Goal: Task Accomplishment & Management: Complete application form

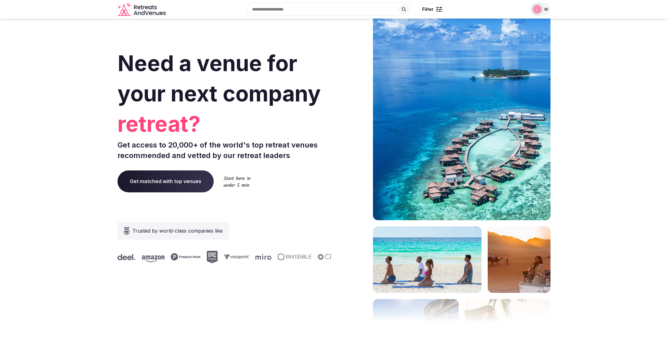
click at [546, 8] on icon at bounding box center [545, 9] width 5 height 5
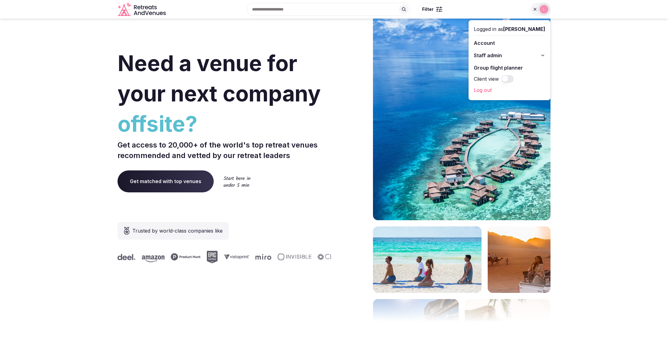
click at [545, 54] on icon at bounding box center [542, 55] width 5 height 5
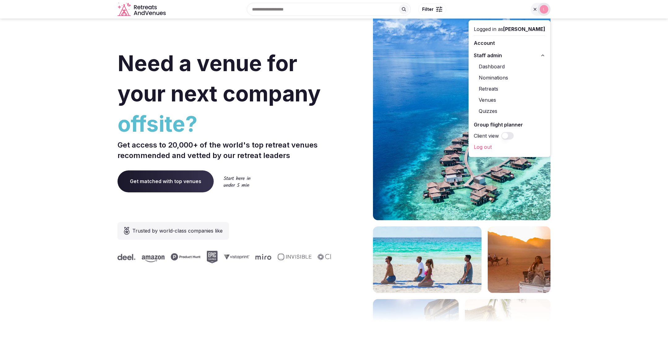
click at [495, 100] on link "Venues" at bounding box center [508, 100] width 71 height 10
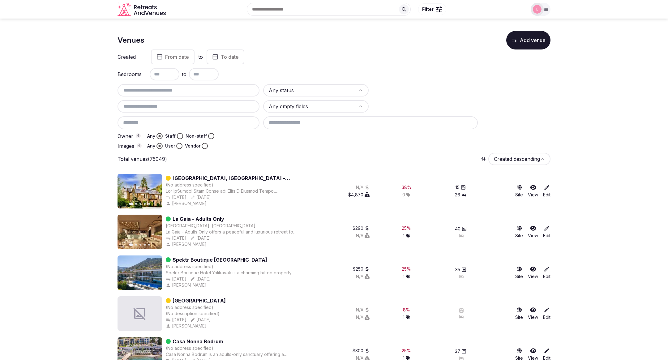
click at [532, 184] on icon at bounding box center [533, 187] width 6 height 6
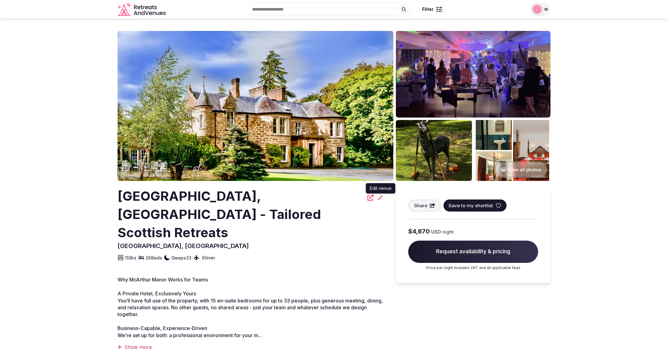
click at [380, 197] on icon at bounding box center [380, 197] width 6 height 6
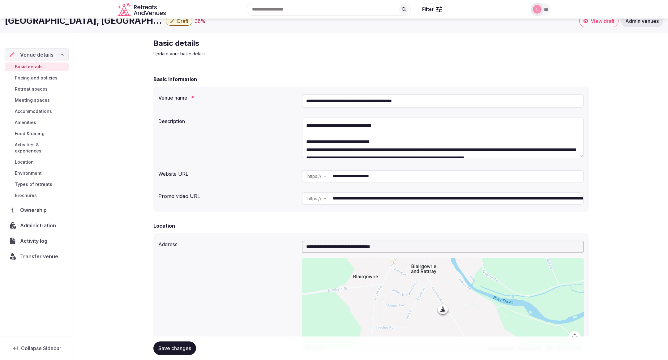
scroll to position [11, 0]
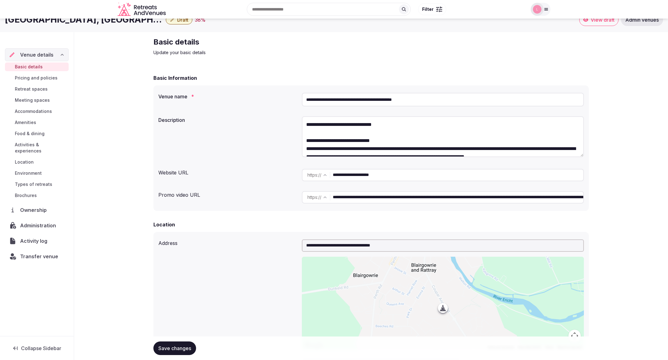
click at [356, 100] on input "**********" at bounding box center [443, 100] width 282 height 14
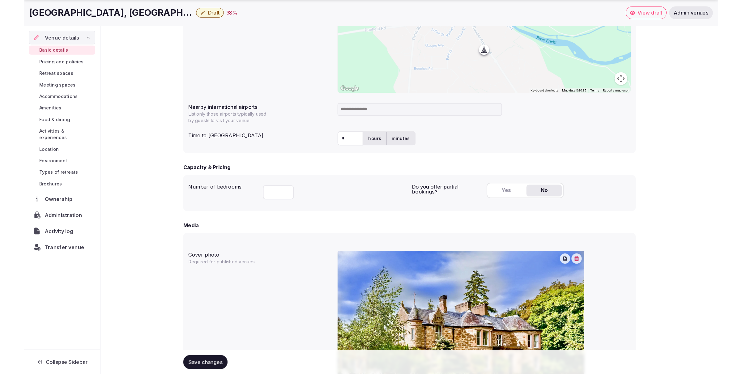
scroll to position [271, 0]
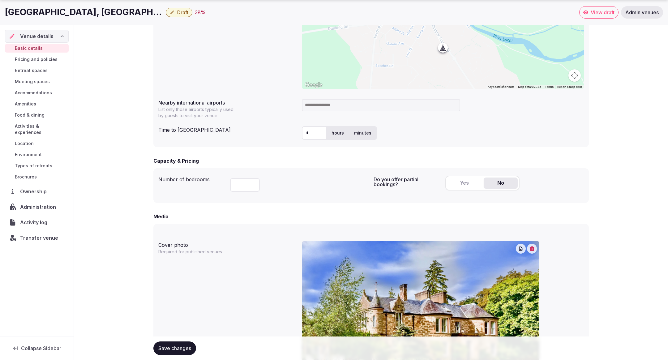
click at [311, 131] on input "*" at bounding box center [314, 133] width 25 height 14
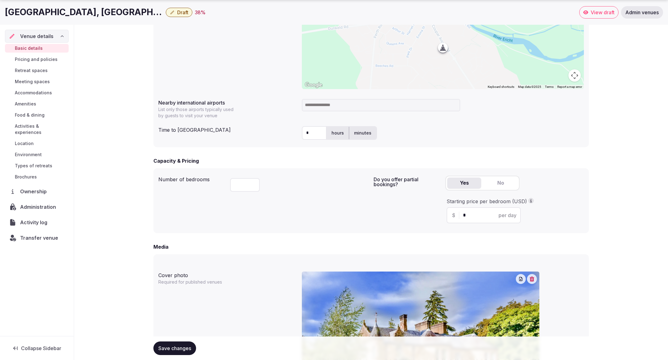
click at [310, 130] on input "*" at bounding box center [314, 133] width 25 height 14
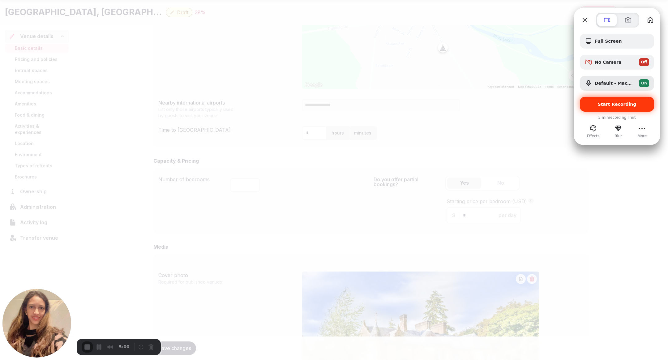
click at [620, 106] on span "Start Recording" at bounding box center [616, 104] width 39 height 5
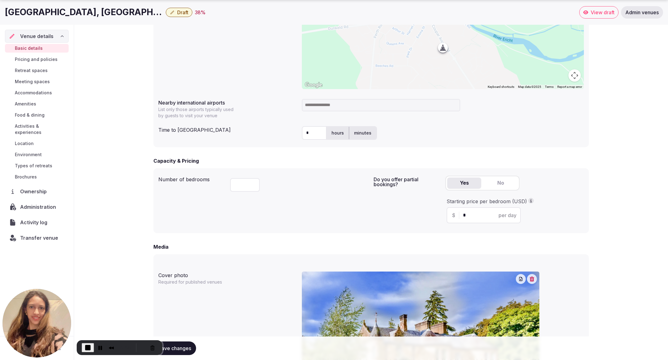
click at [244, 185] on input "**" at bounding box center [245, 185] width 30 height 14
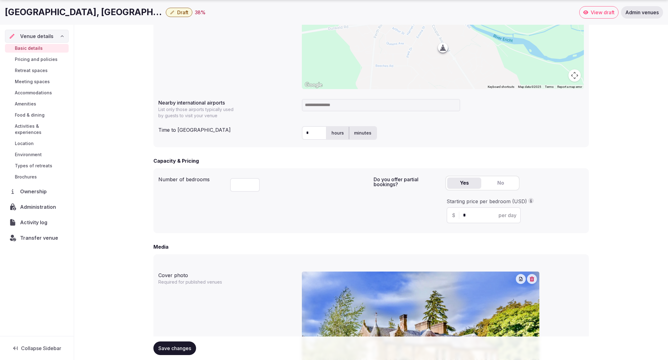
click at [243, 185] on input "**" at bounding box center [245, 185] width 30 height 14
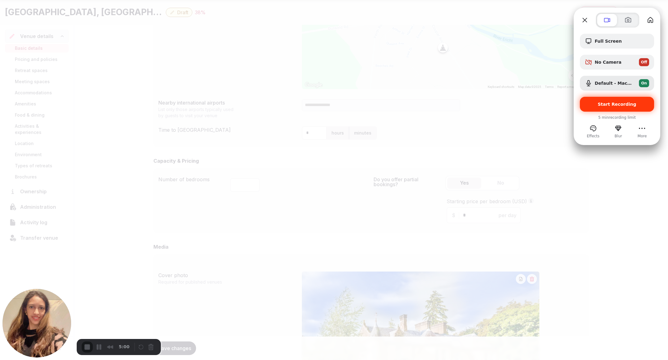
click at [604, 103] on span "Start Recording" at bounding box center [616, 104] width 39 height 5
click at [595, 102] on span "Start Recording" at bounding box center [616, 104] width 64 height 5
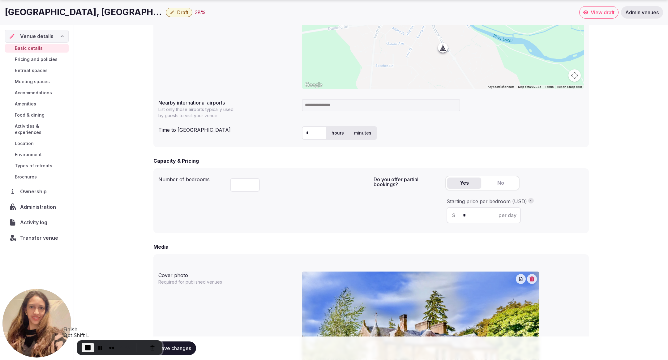
click at [86, 348] on span "End Recording" at bounding box center [87, 347] width 7 height 7
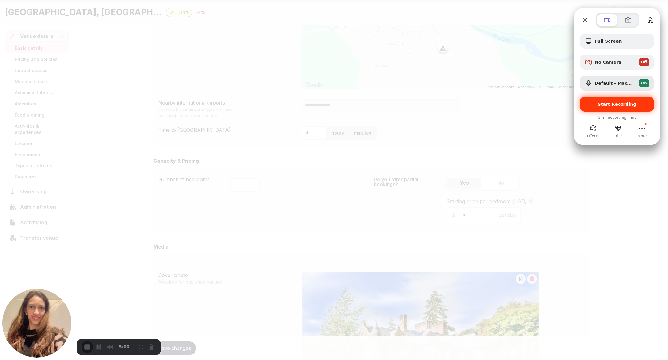
click at [600, 105] on span "Start Recording" at bounding box center [616, 104] width 39 height 5
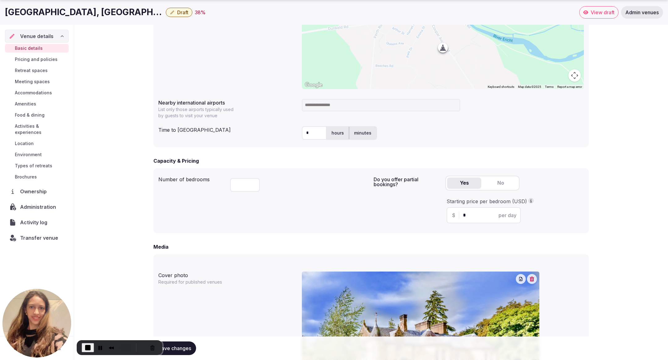
click at [245, 184] on input "**" at bounding box center [245, 185] width 30 height 14
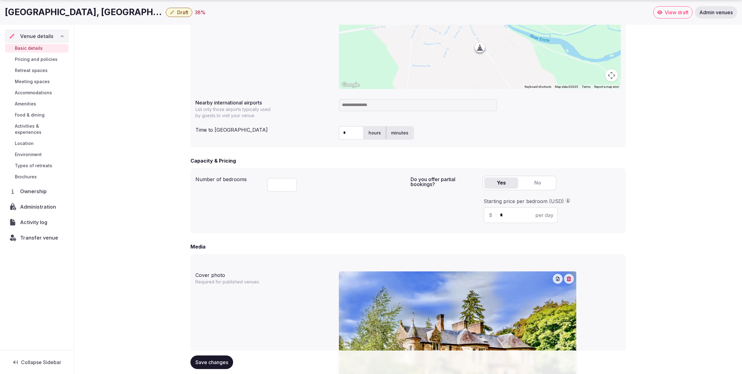
click at [30, 57] on span "Pricing and policies" at bounding box center [36, 59] width 43 height 6
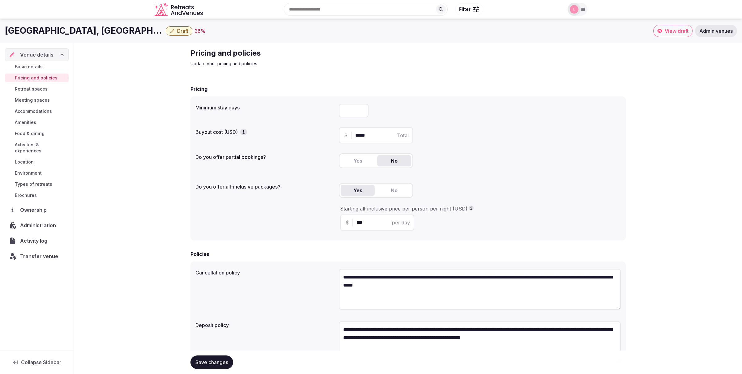
click at [335, 54] on h2 "Pricing and policies" at bounding box center [294, 53] width 208 height 10
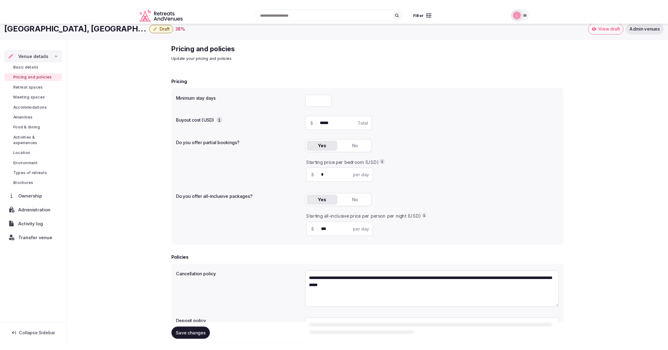
scroll to position [13, 0]
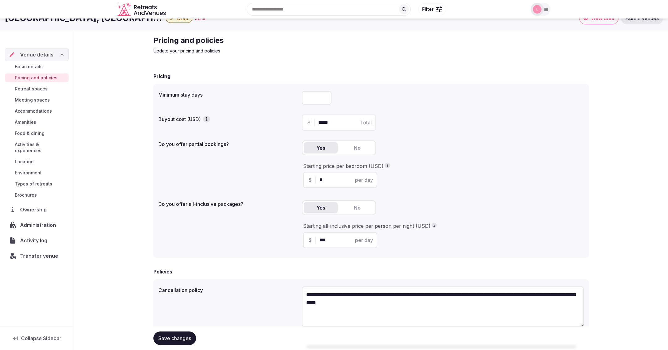
click at [33, 99] on span "Meeting spaces" at bounding box center [32, 100] width 35 height 6
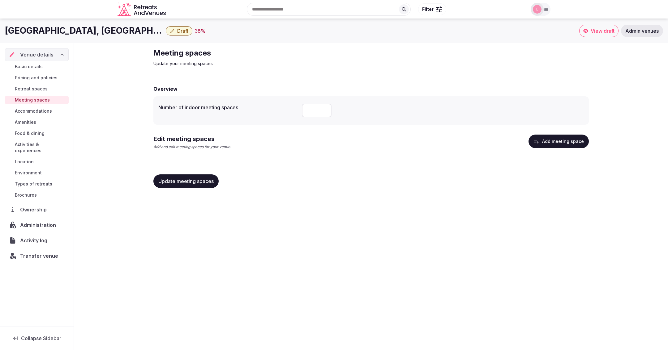
click at [549, 144] on button "Add meeting space" at bounding box center [558, 142] width 60 height 14
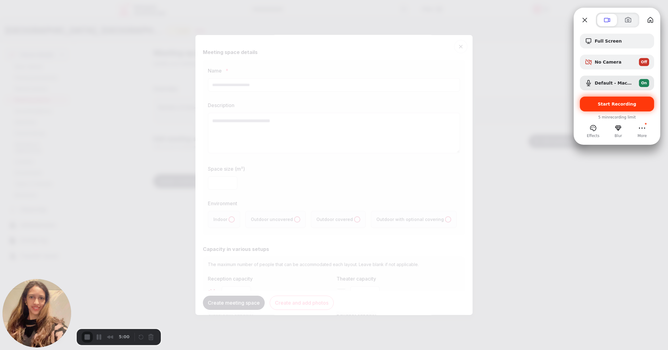
click at [608, 103] on span "Start Recording" at bounding box center [616, 104] width 39 height 5
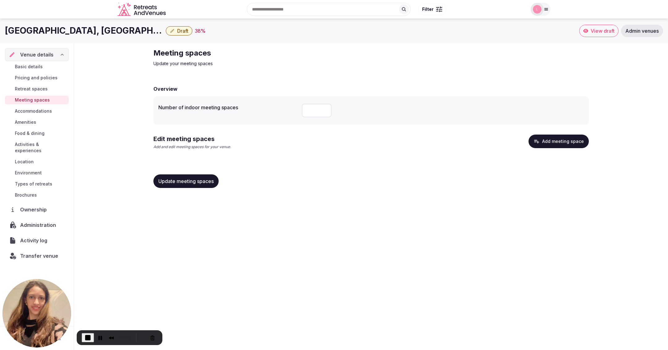
click at [331, 68] on div "Meeting spaces Update your meeting spaces Overview Number of indoor meeting spa…" at bounding box center [370, 120] width 445 height 155
click at [528, 135] on button "Add meeting space" at bounding box center [558, 142] width 60 height 14
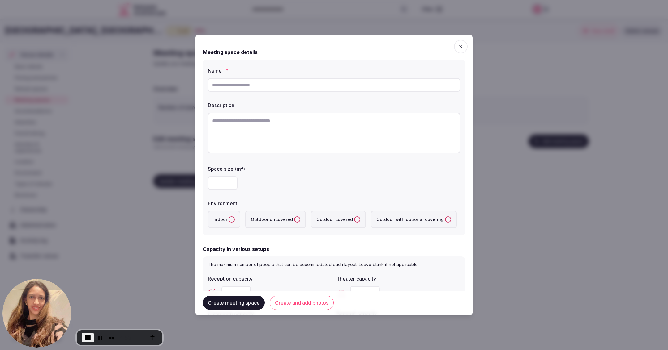
type button "indoor"
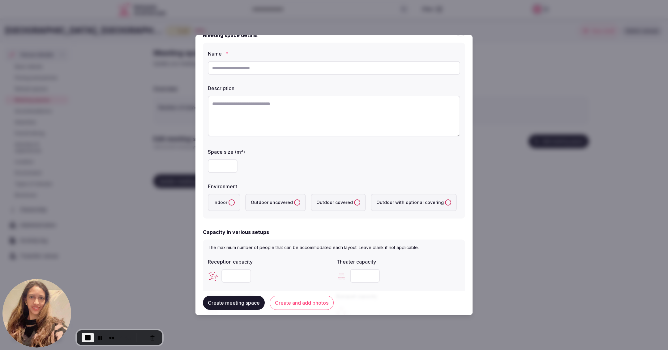
scroll to position [23, 0]
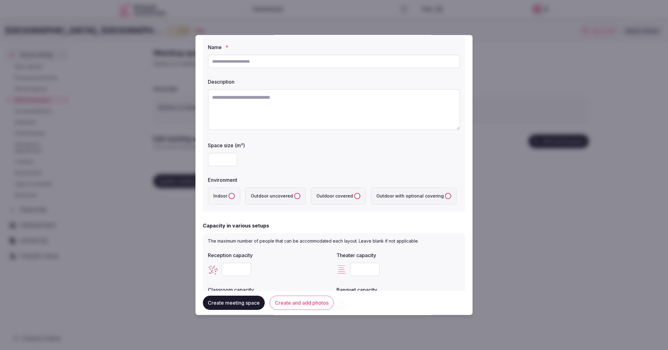
click at [528, 70] on div at bounding box center [334, 175] width 668 height 350
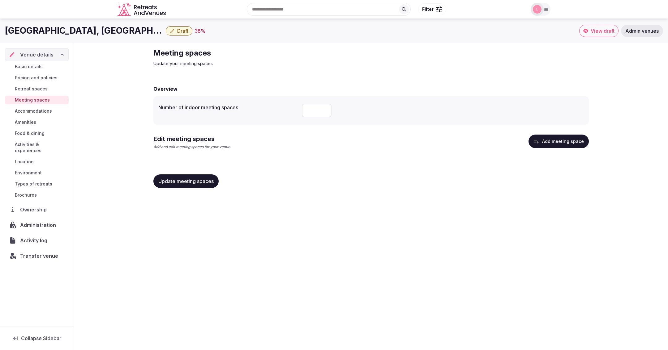
click at [326, 62] on p "Update your meeting spaces" at bounding box center [257, 64] width 208 height 6
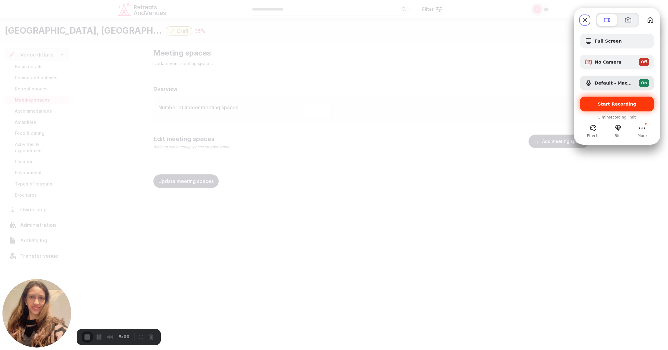
click at [606, 102] on span "Start Recording" at bounding box center [616, 104] width 39 height 5
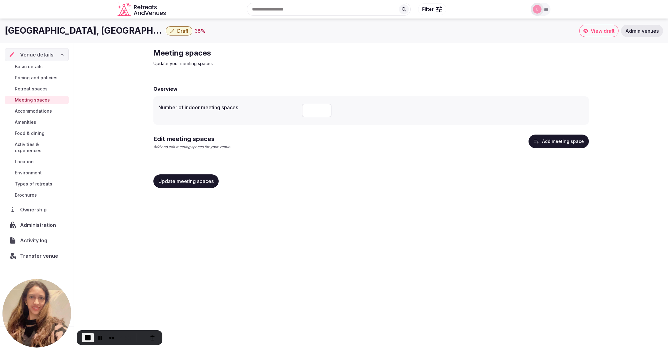
click at [440, 134] on div "Overview Number of indoor meeting spaces Edit meeting spaces Add and edit meeti…" at bounding box center [370, 136] width 435 height 114
click at [528, 135] on button "Add meeting space" at bounding box center [558, 142] width 60 height 14
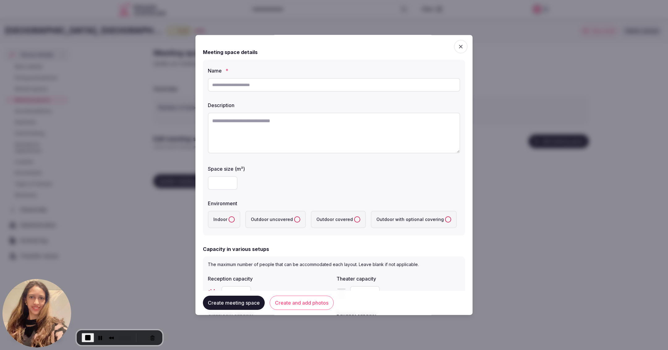
type button "indoor"
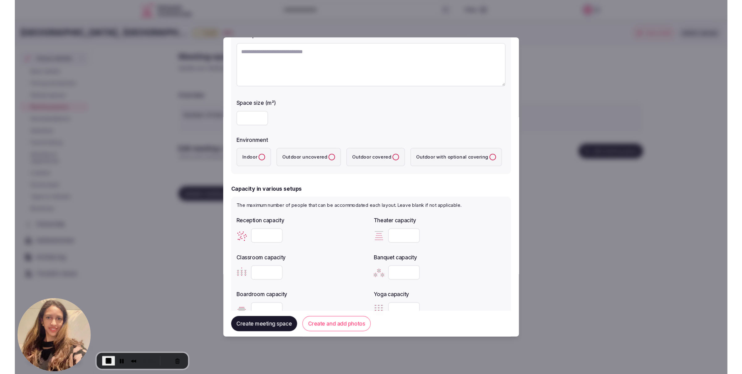
scroll to position [74, 0]
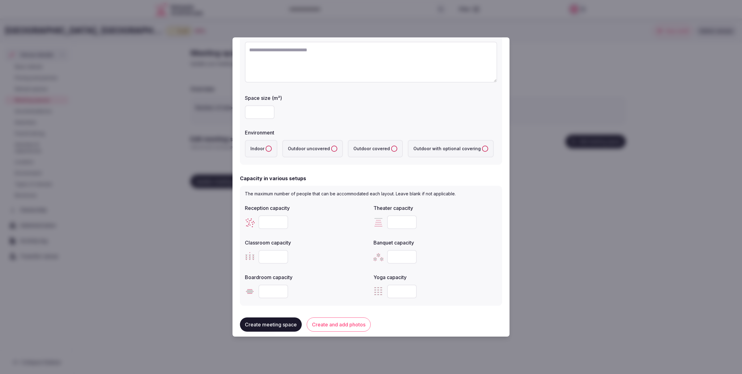
click at [583, 45] on div at bounding box center [371, 187] width 742 height 374
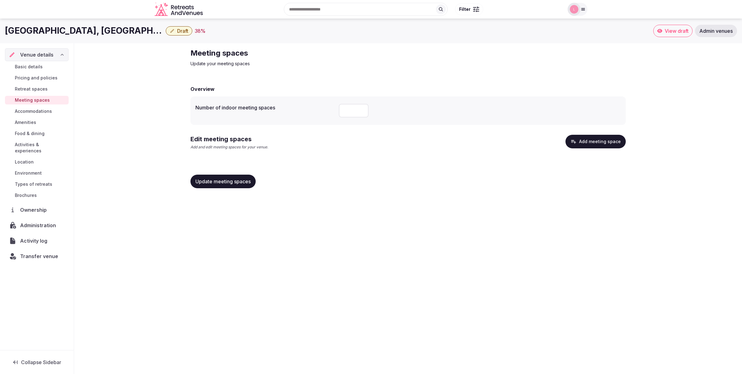
click at [25, 110] on span "Accommodations" at bounding box center [33, 111] width 37 height 6
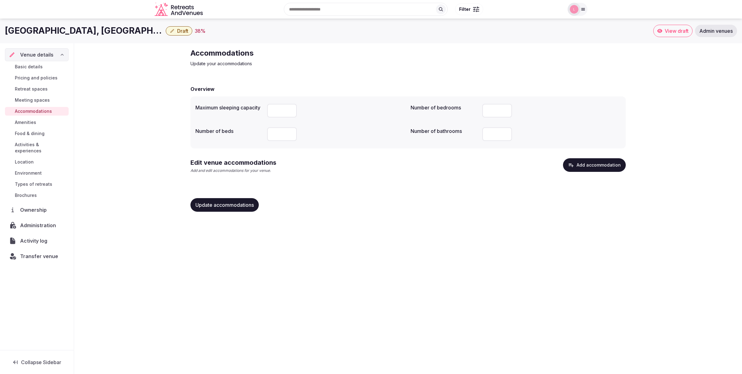
click at [265, 79] on div "Overview Maximum sleeping capacity ** Number of bedrooms ** Number of beds ** N…" at bounding box center [407, 148] width 435 height 138
click at [563, 158] on button "Add accommodation" at bounding box center [594, 165] width 63 height 14
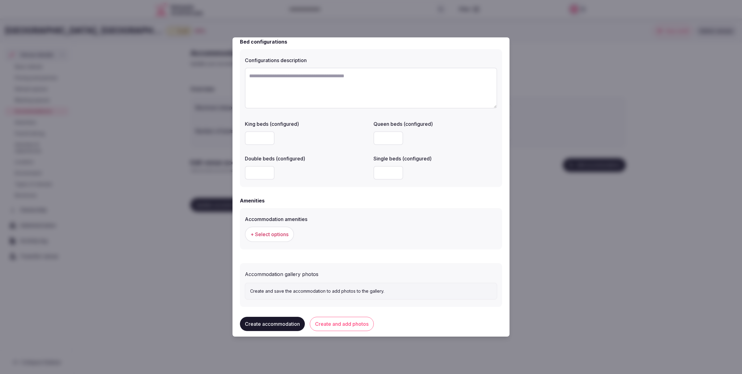
scroll to position [448, 0]
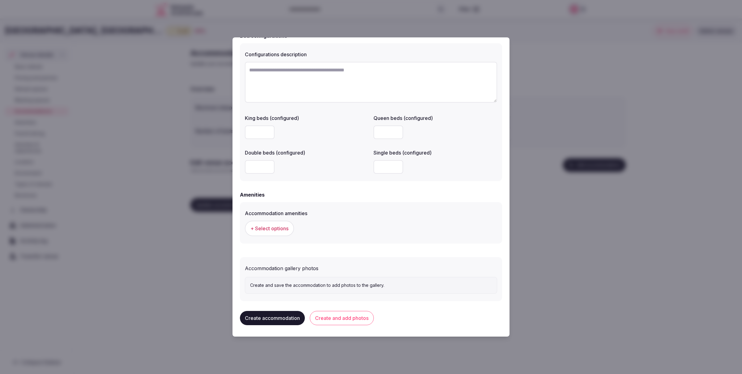
click at [245, 221] on button "+ Select options" at bounding box center [269, 228] width 49 height 15
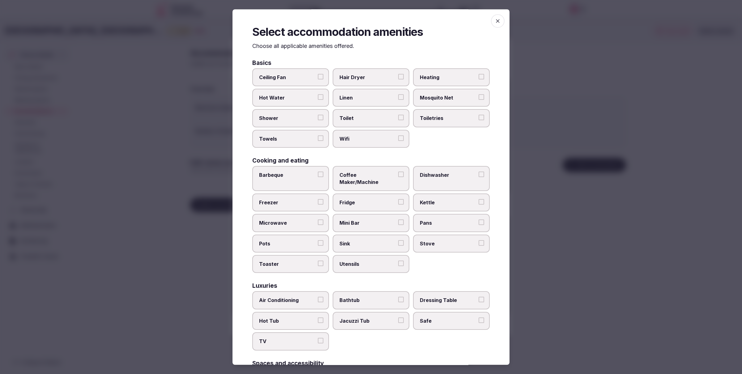
type button "on"
click at [495, 23] on icon "button" at bounding box center [497, 21] width 6 height 6
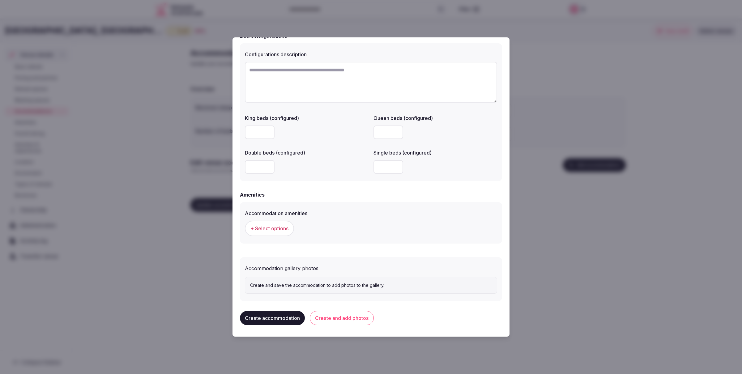
click at [259, 165] on input "number" at bounding box center [260, 167] width 30 height 14
click at [262, 285] on p "Create and save the accommodation to add photos to the gallery." at bounding box center [371, 285] width 242 height 6
click at [323, 283] on p "Create and save the accommodation to add photos to the gallery." at bounding box center [371, 285] width 242 height 6
click at [318, 282] on p "Create and save the accommodation to add photos to the gallery." at bounding box center [371, 285] width 242 height 6
click at [342, 319] on button "Create and add photos" at bounding box center [342, 318] width 64 height 14
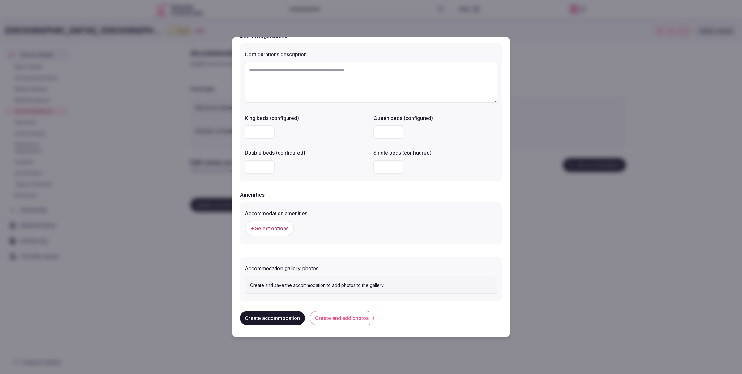
scroll to position [0, 0]
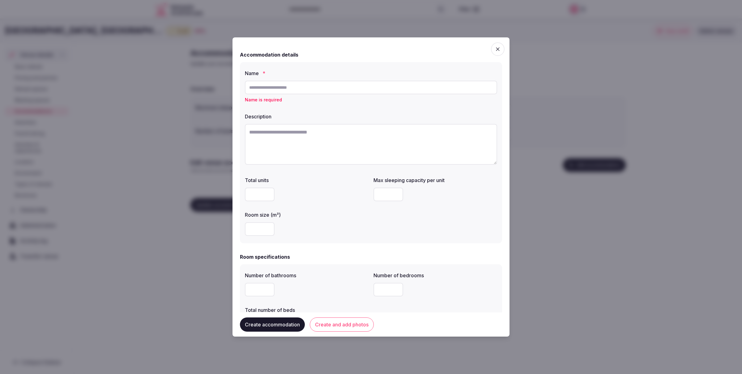
click at [498, 45] on span "button" at bounding box center [498, 49] width 14 height 14
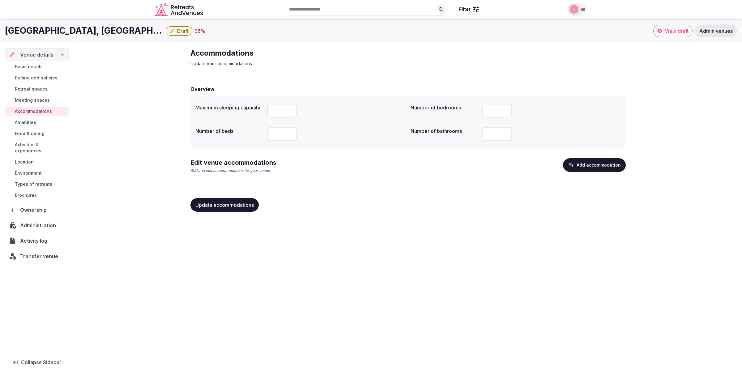
click at [24, 122] on span "Amenities" at bounding box center [25, 122] width 21 height 6
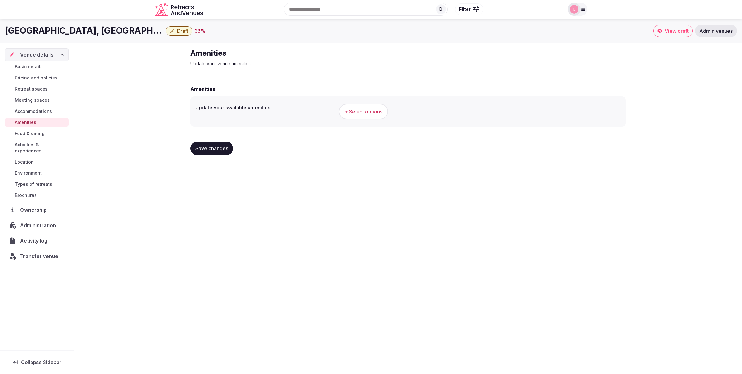
click at [325, 77] on div "Amenities Update your venue amenities Amenities Update your available amenities…" at bounding box center [407, 104] width 445 height 122
click at [339, 104] on button "+ Select options" at bounding box center [363, 111] width 49 height 15
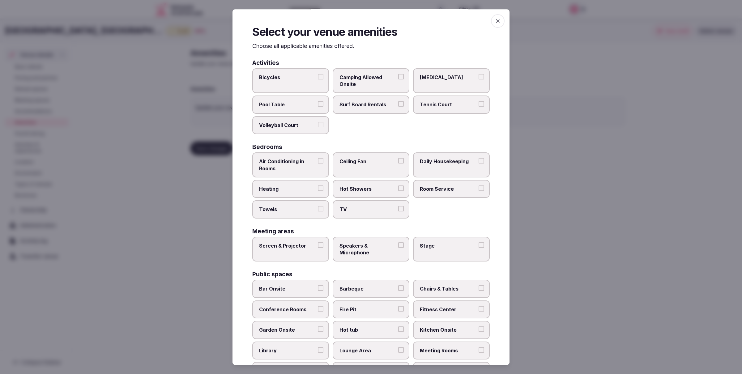
type button "on"
click at [499, 22] on icon "button" at bounding box center [497, 21] width 6 height 6
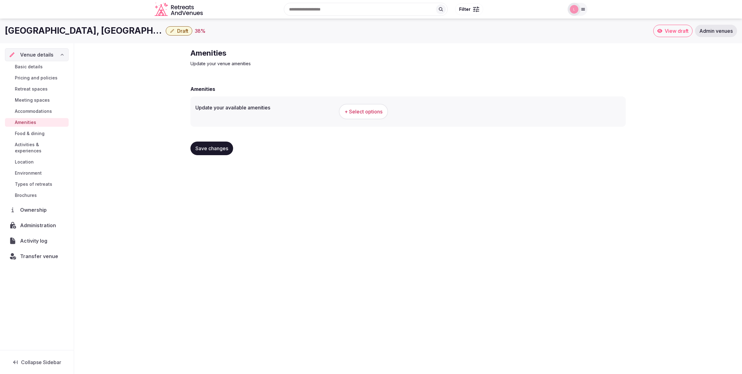
click at [27, 132] on span "Food & dining" at bounding box center [30, 133] width 30 height 6
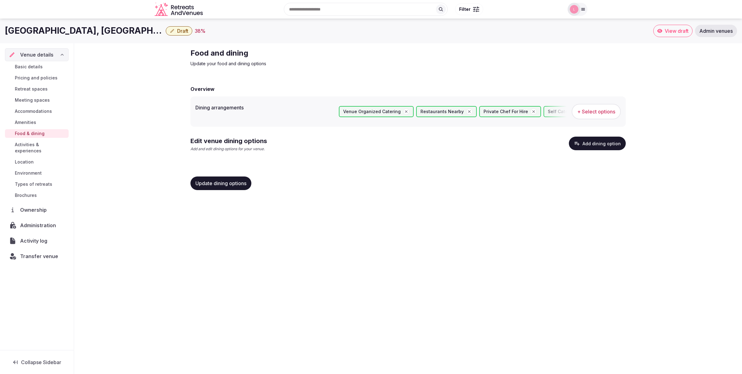
click at [287, 66] on p "Update your food and dining options" at bounding box center [294, 64] width 208 height 6
click at [569, 137] on button "Add dining option" at bounding box center [597, 144] width 57 height 14
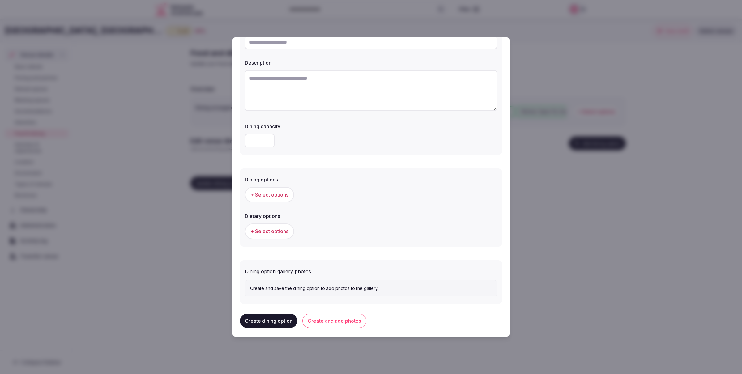
scroll to position [48, 0]
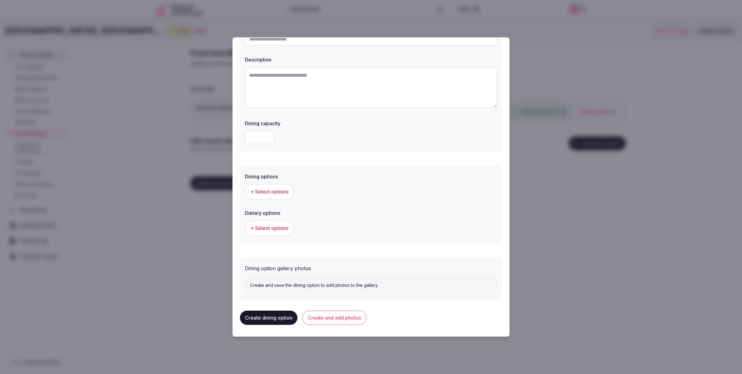
click at [549, 42] on div at bounding box center [371, 187] width 742 height 374
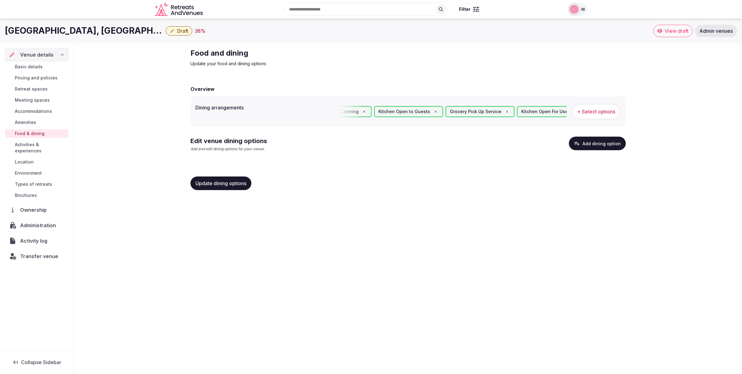
click at [45, 143] on span "Activities & experiences" at bounding box center [40, 148] width 51 height 12
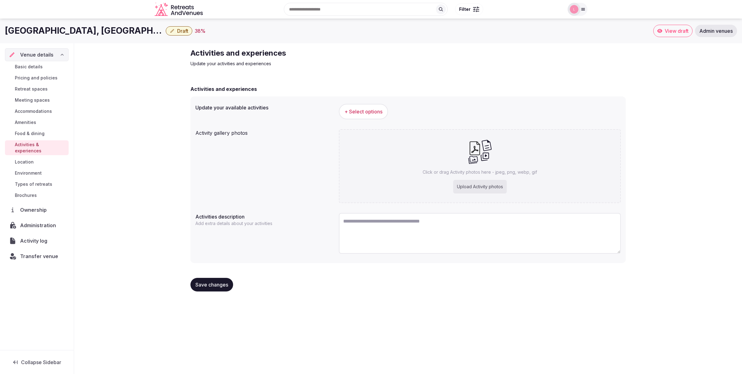
click at [250, 72] on div "Activities and experiences Update your activities and experiences Activities an…" at bounding box center [407, 172] width 445 height 258
click at [288, 79] on div "Activities and experiences Update your activities and experiences Activities an…" at bounding box center [407, 172] width 445 height 258
click at [339, 104] on button "+ Select options" at bounding box center [363, 111] width 49 height 15
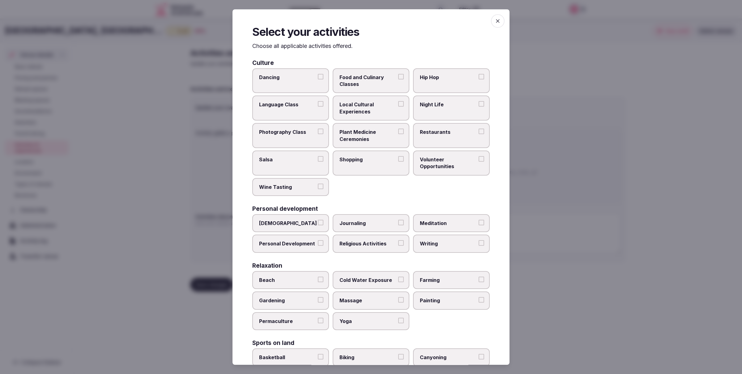
click at [498, 18] on icon "button" at bounding box center [497, 21] width 6 height 6
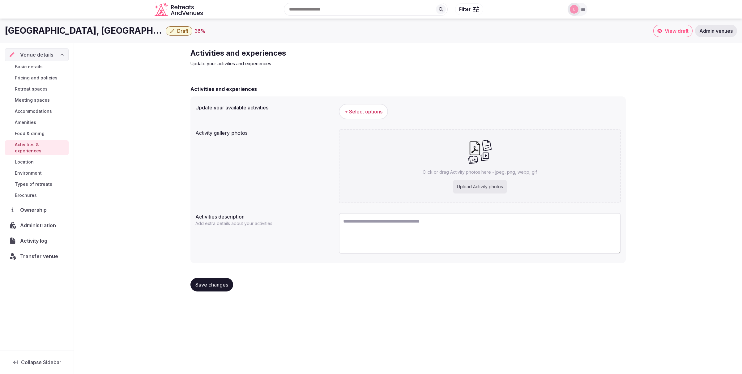
click at [23, 159] on span "Location" at bounding box center [24, 162] width 19 height 6
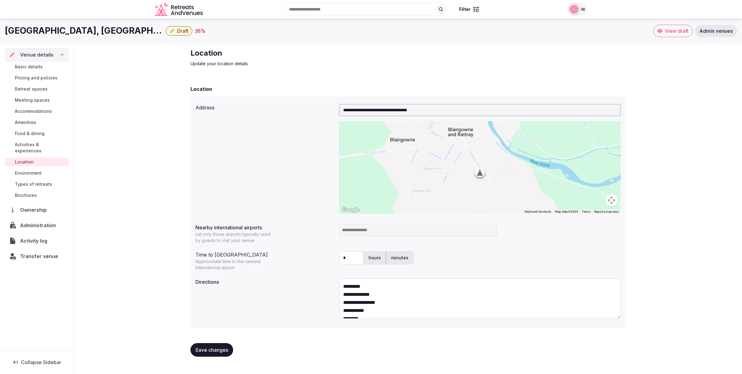
click at [273, 72] on div "**********" at bounding box center [407, 204] width 445 height 323
click at [28, 170] on span "Environment" at bounding box center [28, 173] width 27 height 6
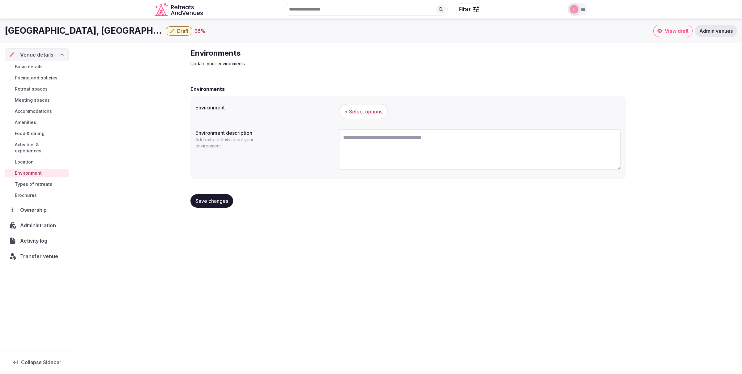
click at [181, 78] on div "Environments Update your environments Environments Environment + Select options…" at bounding box center [408, 130] width 668 height 174
click at [27, 181] on span "Types of retreats" at bounding box center [33, 184] width 37 height 6
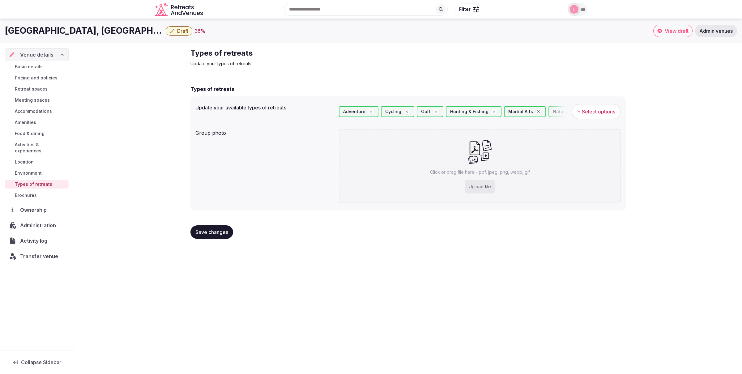
click at [163, 95] on div "Types of retreats Update your types of retreats Types of retreats Update your a…" at bounding box center [408, 146] width 668 height 206
click at [27, 192] on span "Brochures" at bounding box center [26, 195] width 22 height 6
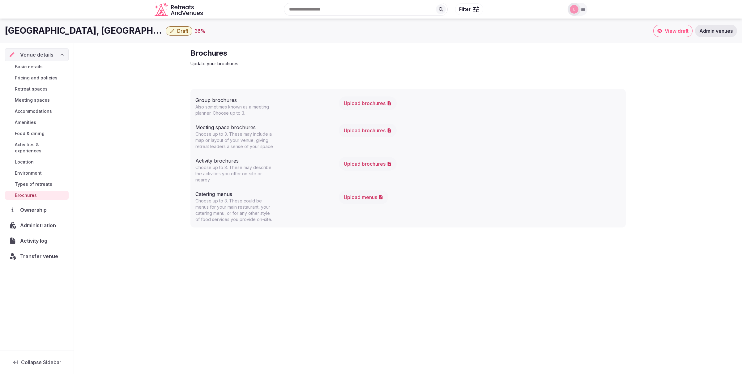
click at [279, 72] on div "Brochures Update your brochures Group brochures Also sometimes known as a meeti…" at bounding box center [407, 140] width 445 height 195
click at [339, 124] on button "Upload brochures" at bounding box center [368, 131] width 58 height 14
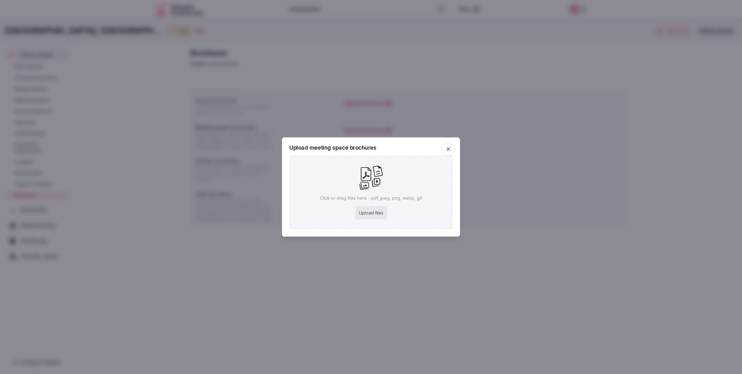
click at [447, 146] on icon "button" at bounding box center [448, 149] width 6 height 6
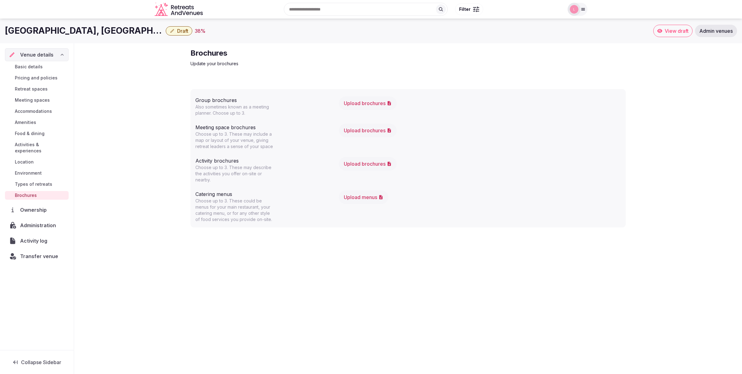
click at [32, 206] on span "Ownership" at bounding box center [34, 209] width 29 height 7
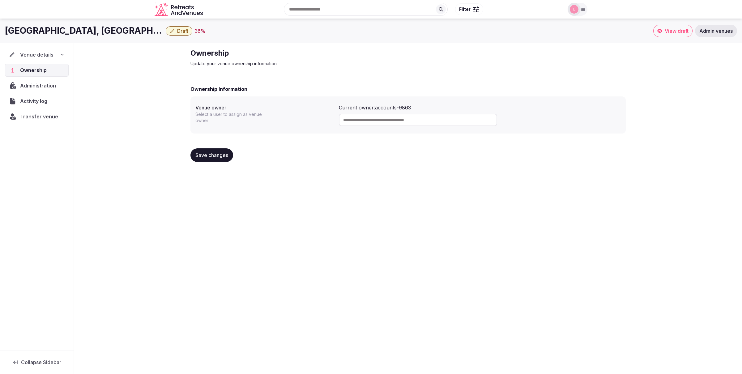
click at [353, 120] on input at bounding box center [418, 120] width 158 height 12
click at [311, 75] on div "Ownership Update your venue ownership information Ownership Information Venue o…" at bounding box center [407, 107] width 445 height 129
click at [28, 83] on span "Administration" at bounding box center [39, 85] width 38 height 7
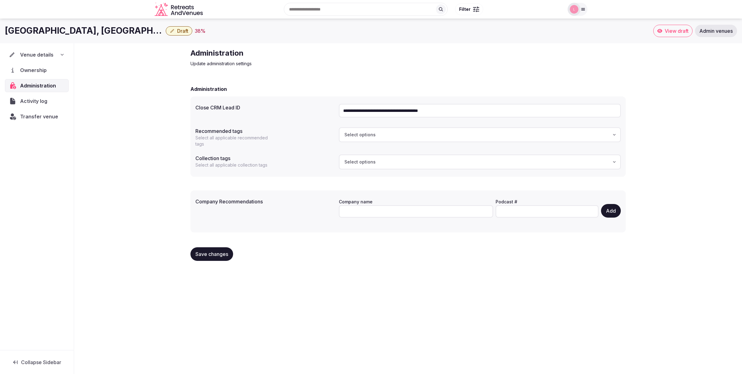
click at [147, 98] on div "**********" at bounding box center [408, 156] width 668 height 227
click at [293, 65] on p "Update administration settings" at bounding box center [294, 64] width 208 height 6
click at [339, 127] on button "Select options" at bounding box center [480, 134] width 282 height 15
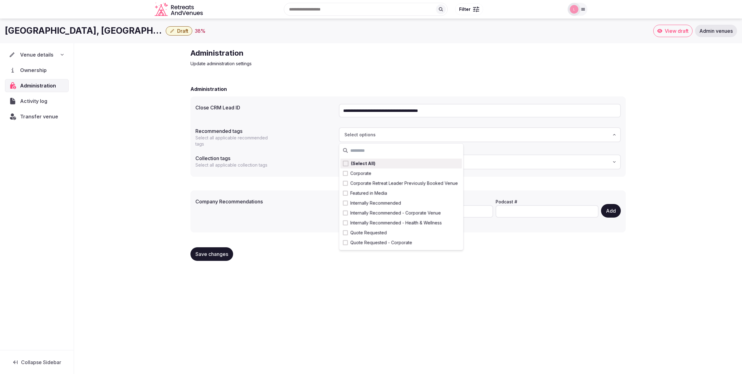
click at [324, 57] on h2 "Administration" at bounding box center [294, 53] width 208 height 10
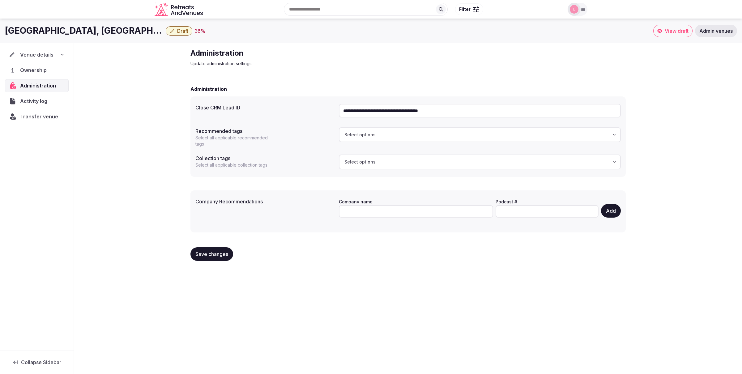
click at [339, 127] on button "Select options" at bounding box center [480, 134] width 282 height 15
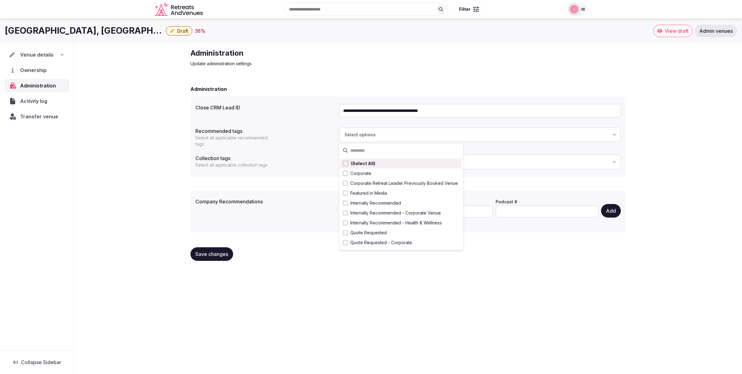
type button "on"
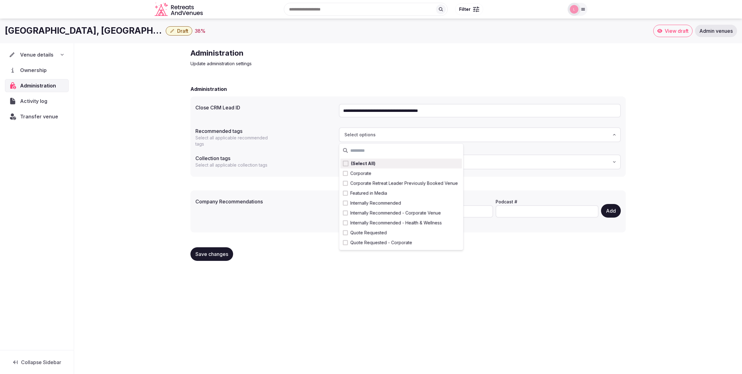
click at [338, 73] on div "**********" at bounding box center [407, 156] width 445 height 227
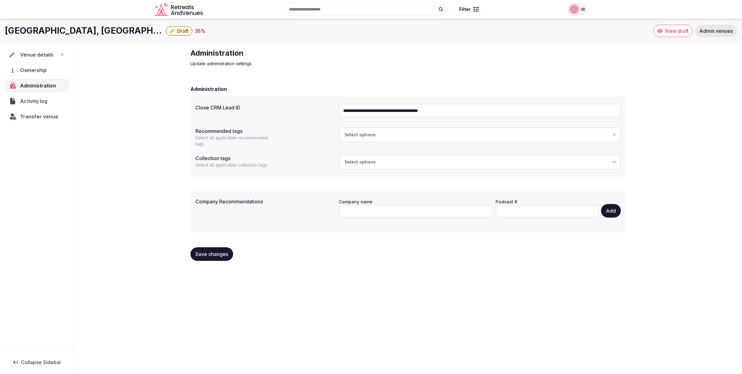
click at [363, 161] on span "Select options" at bounding box center [359, 162] width 31 height 6
click at [363, 50] on h2 "Administration" at bounding box center [294, 53] width 208 height 10
click at [339, 155] on button "Select options" at bounding box center [480, 162] width 282 height 15
type button "on"
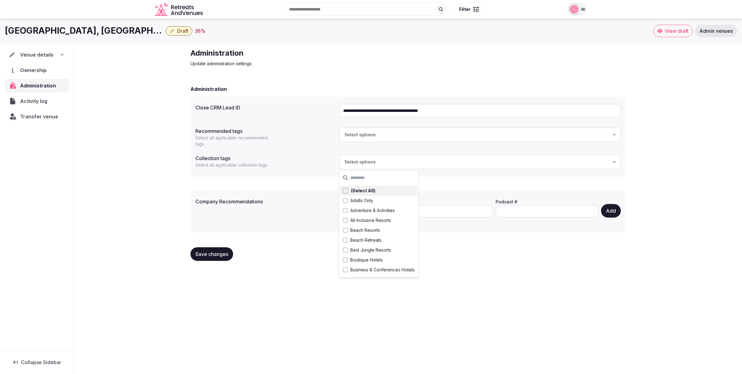
type button "on"
click at [372, 59] on div "Administration Update administration settings" at bounding box center [294, 57] width 208 height 19
click at [28, 99] on span "Activity log" at bounding box center [35, 100] width 30 height 7
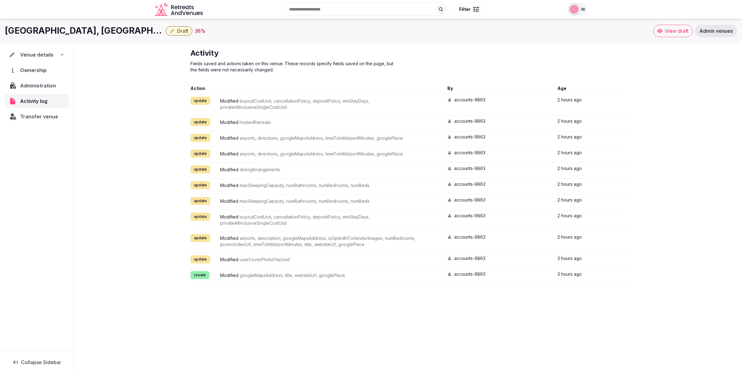
click at [150, 99] on div "Activity Fields saved and actions taken on this venue. These records specify fi…" at bounding box center [408, 166] width 668 height 246
click at [26, 115] on span "Transfer venue" at bounding box center [39, 116] width 38 height 7
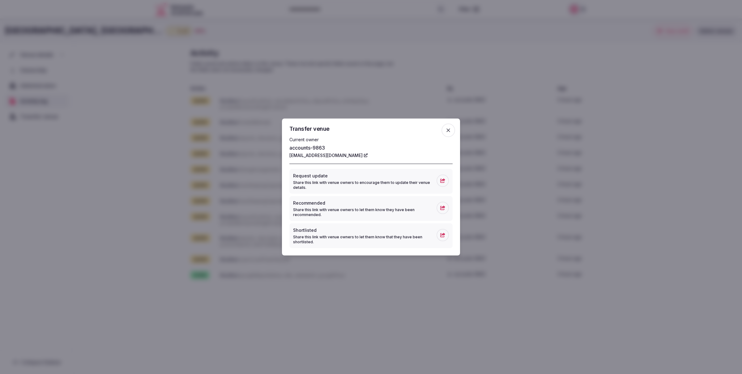
click at [446, 134] on span "button" at bounding box center [448, 131] width 14 height 14
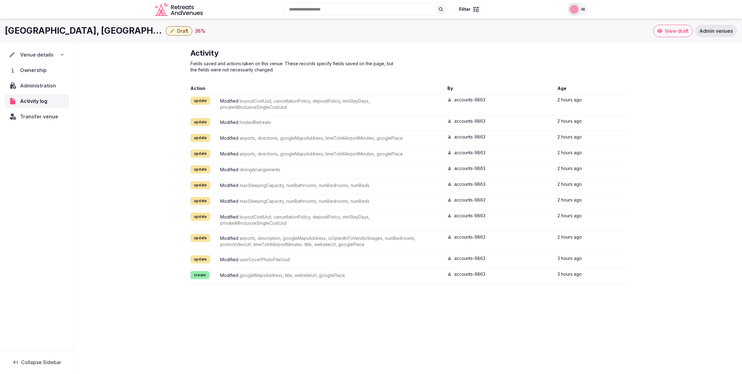
click at [667, 31] on span "Admin venues" at bounding box center [715, 31] width 33 height 6
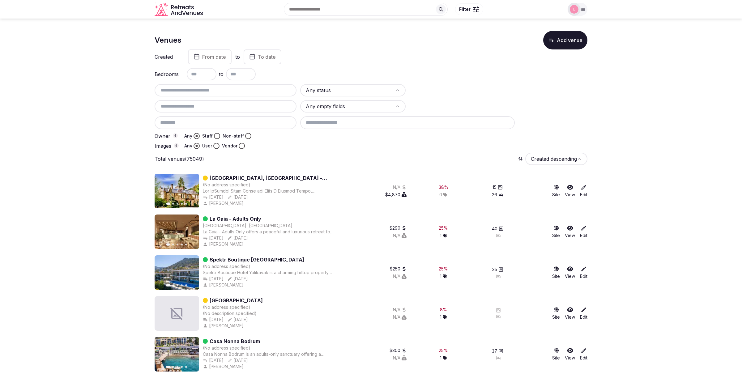
click at [244, 49] on button "To date" at bounding box center [263, 56] width 38 height 15
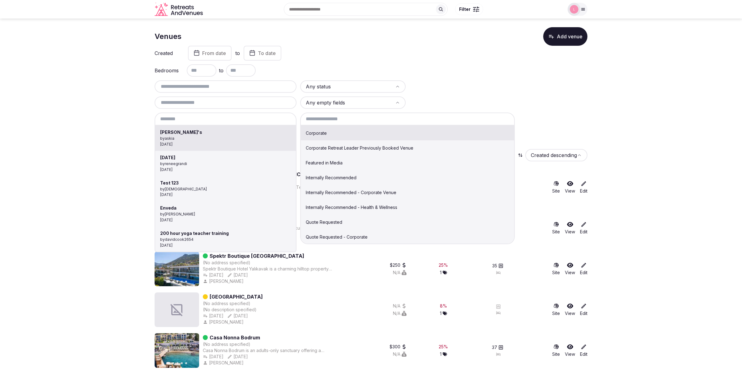
scroll to position [4, 0]
click at [381, 54] on div at bounding box center [371, 187] width 742 height 374
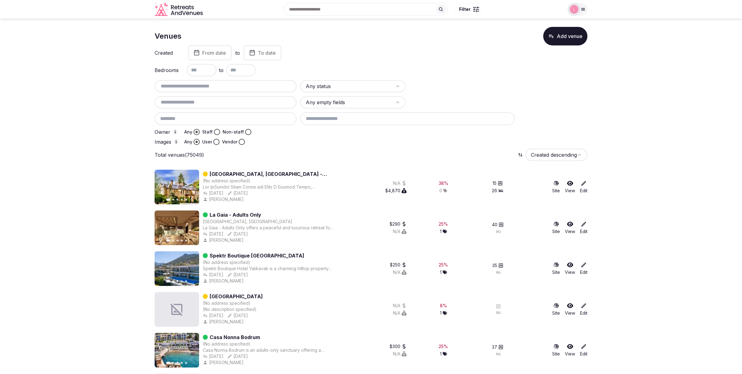
click at [357, 117] on input at bounding box center [407, 118] width 214 height 13
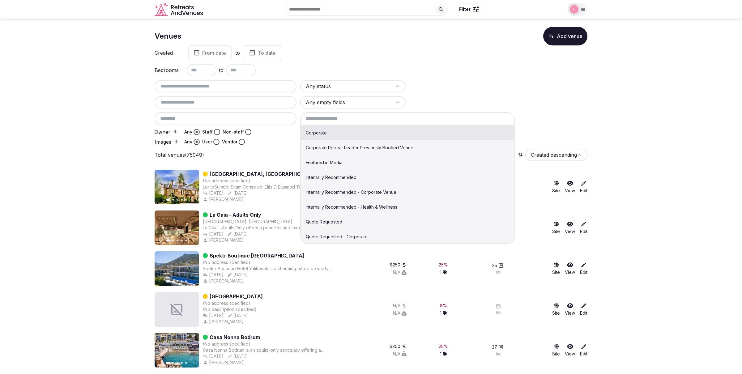
click at [361, 118] on input at bounding box center [407, 118] width 214 height 13
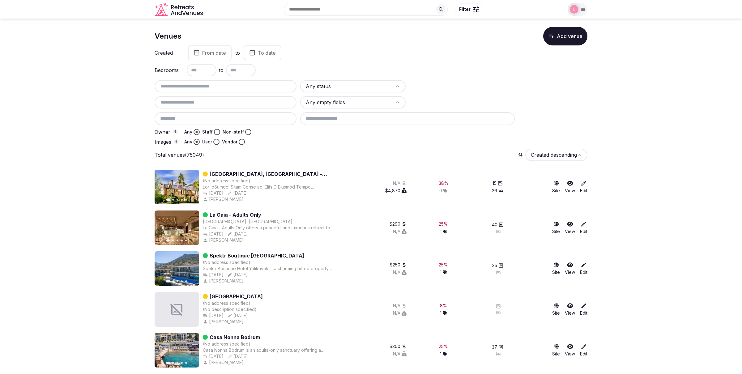
click at [494, 85] on div at bounding box center [461, 86] width 105 height 12
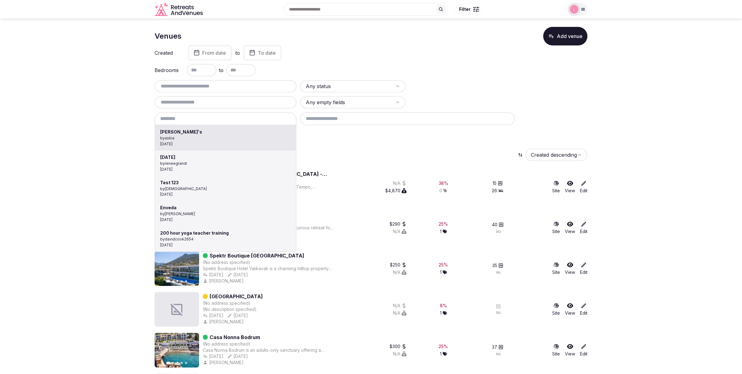
click at [111, 134] on div at bounding box center [371, 187] width 742 height 374
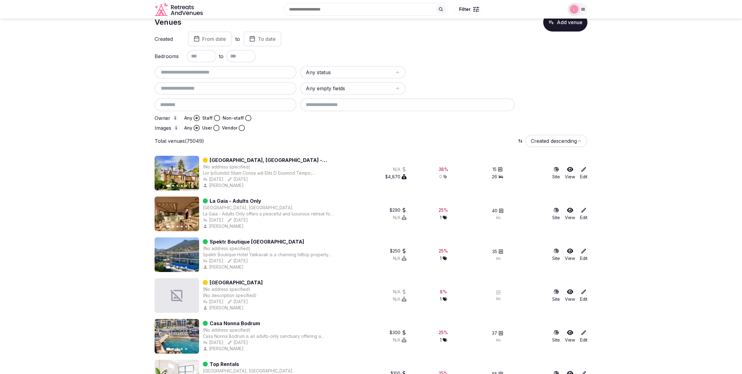
scroll to position [0, 0]
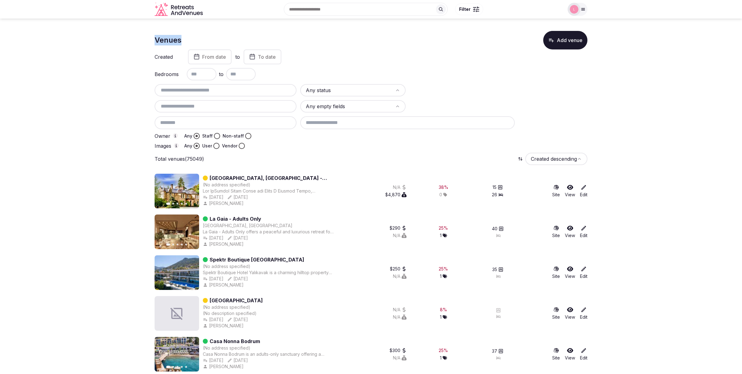
drag, startPoint x: 184, startPoint y: 42, endPoint x: 155, endPoint y: 39, distance: 28.9
click at [155, 39] on div "Venues Add venue" at bounding box center [371, 40] width 433 height 19
copy h1 "Venues"
click at [176, 89] on input "text" at bounding box center [225, 90] width 137 height 7
